Goal: Task Accomplishment & Management: Use online tool/utility

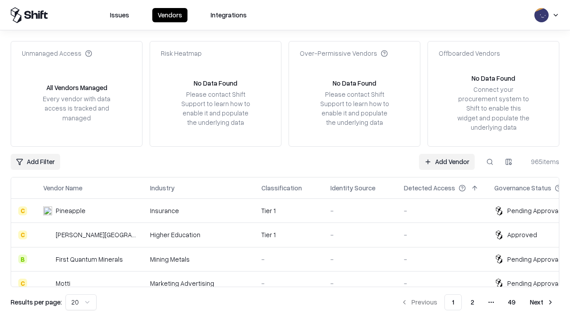
click at [446, 161] on link "Add Vendor" at bounding box center [447, 162] width 56 height 16
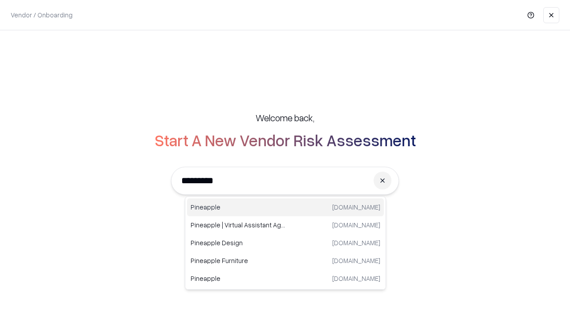
click at [285, 207] on div "Pineapple [DOMAIN_NAME]" at bounding box center [285, 207] width 197 height 18
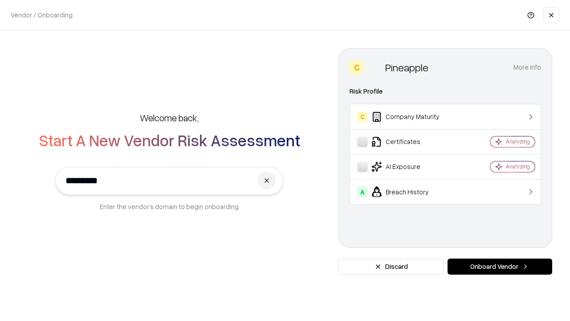
type input "*********"
click at [499, 266] on button "Onboard Vendor" at bounding box center [499, 266] width 105 height 16
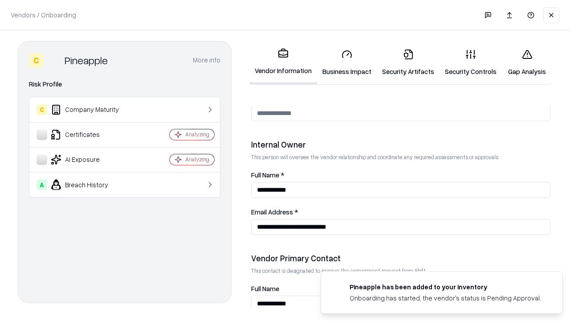
scroll to position [461, 0]
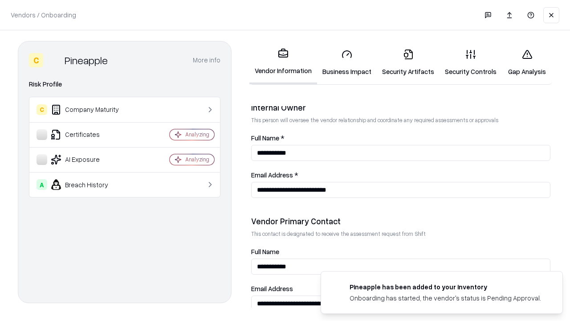
click at [408, 62] on link "Security Artifacts" at bounding box center [408, 62] width 63 height 41
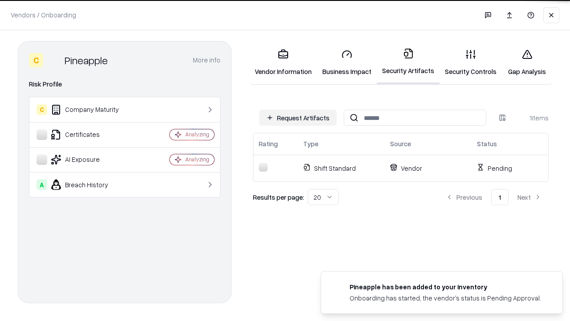
click at [298, 118] on button "Request Artifacts" at bounding box center [297, 118] width 77 height 16
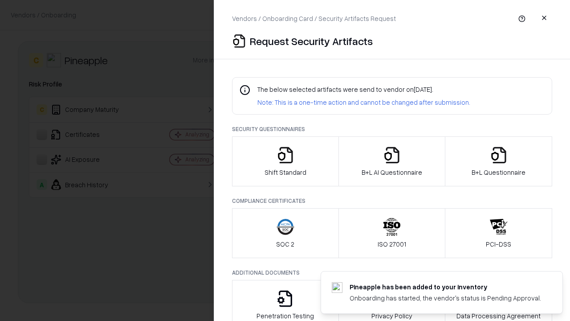
click at [498, 161] on icon "button" at bounding box center [499, 155] width 18 height 18
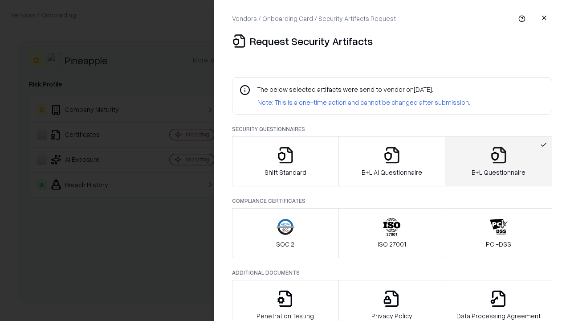
click at [391, 161] on icon "button" at bounding box center [392, 155] width 18 height 18
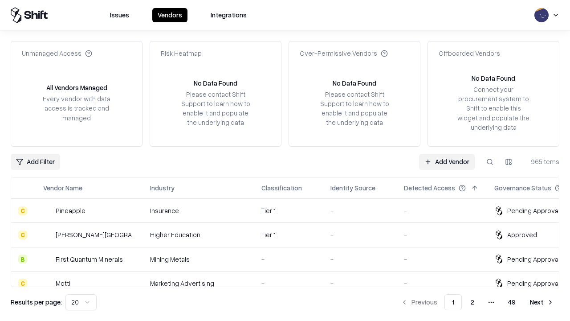
click at [446, 161] on link "Add Vendor" at bounding box center [447, 162] width 56 height 16
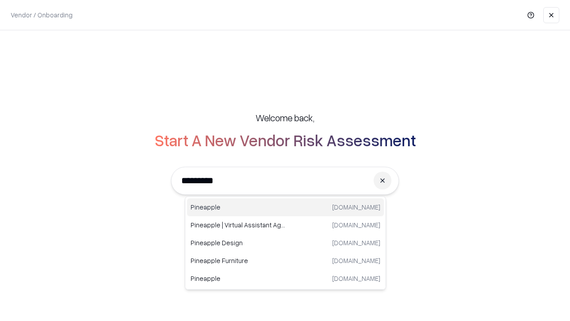
click at [285, 207] on div "Pineapple [DOMAIN_NAME]" at bounding box center [285, 207] width 197 height 18
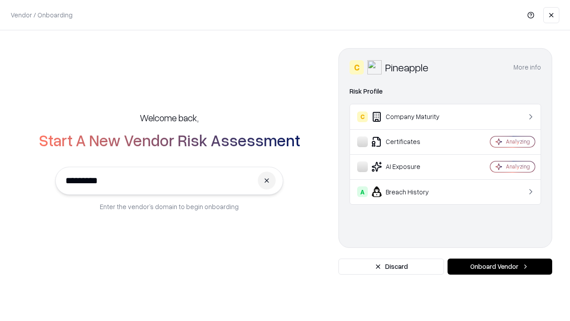
type input "*********"
click at [499, 266] on button "Onboard Vendor" at bounding box center [499, 266] width 105 height 16
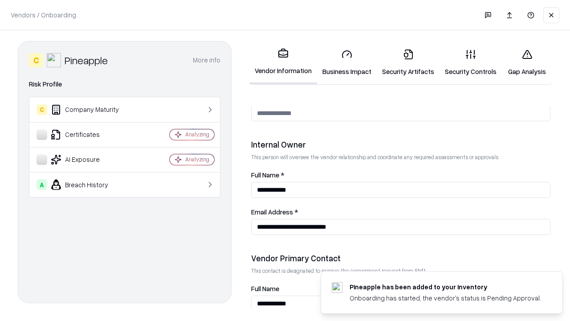
scroll to position [461, 0]
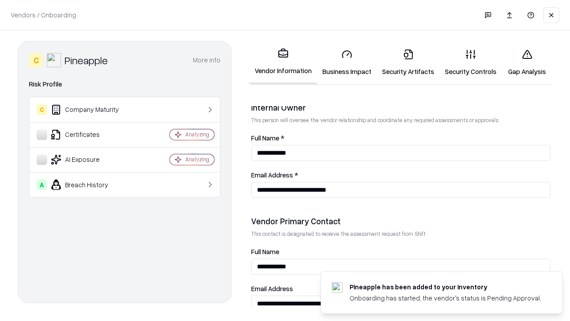
click at [527, 62] on link "Gap Analysis" at bounding box center [527, 62] width 50 height 41
